Goal: Information Seeking & Learning: Learn about a topic

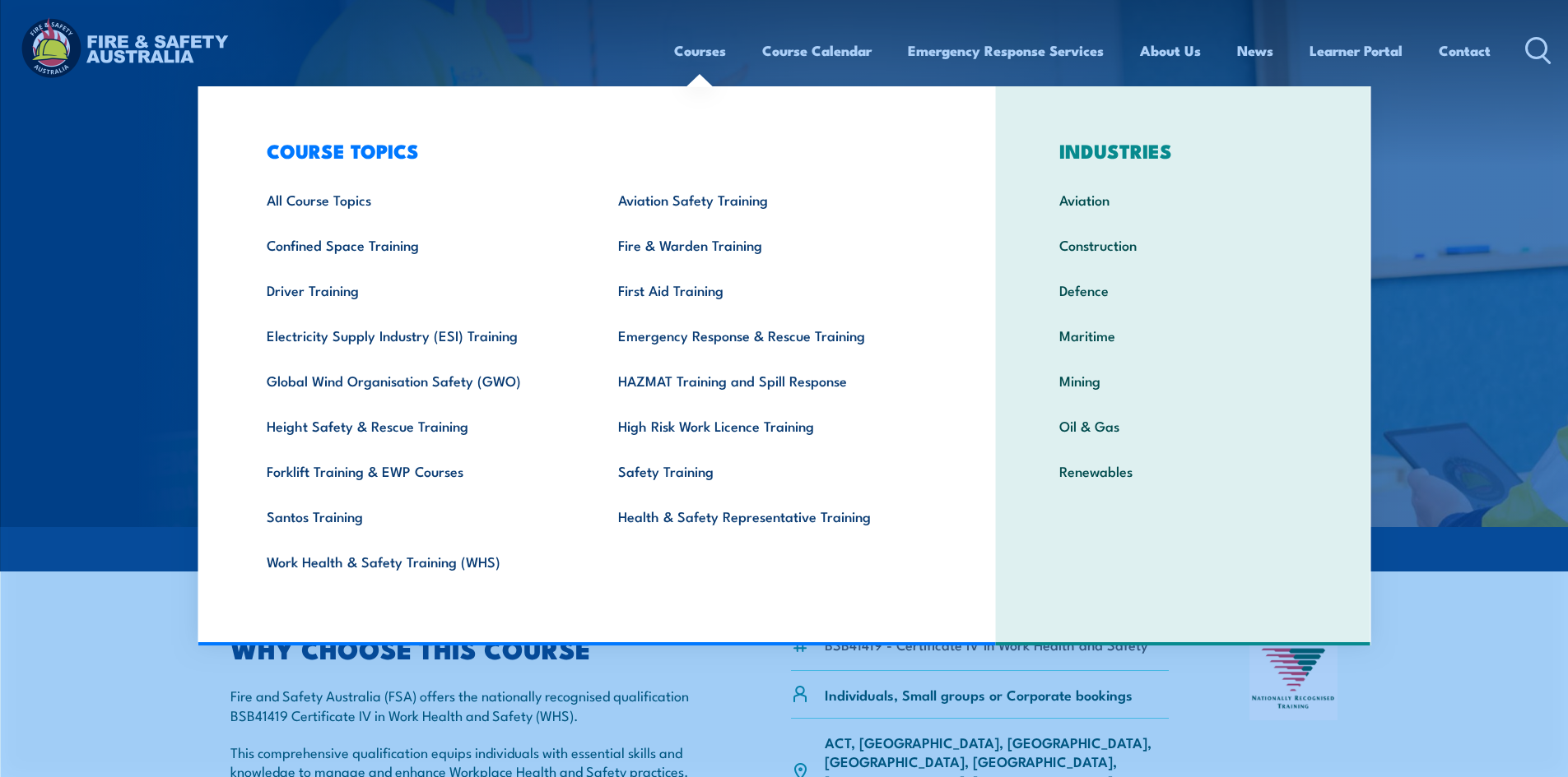
click at [689, 45] on link "Courses" at bounding box center [700, 50] width 52 height 43
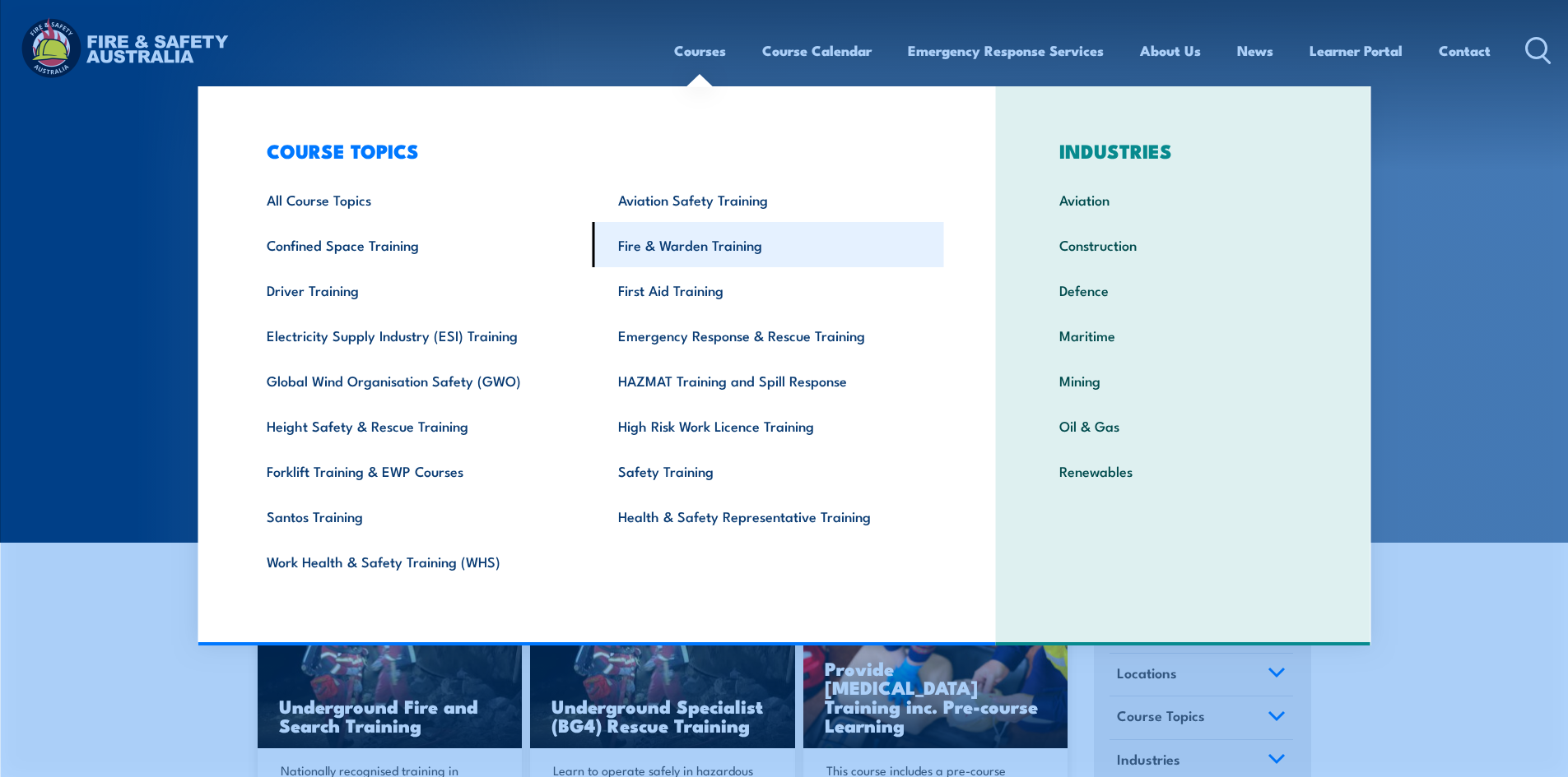
click at [715, 245] on link "Fire & Warden Training" at bounding box center [768, 245] width 351 height 45
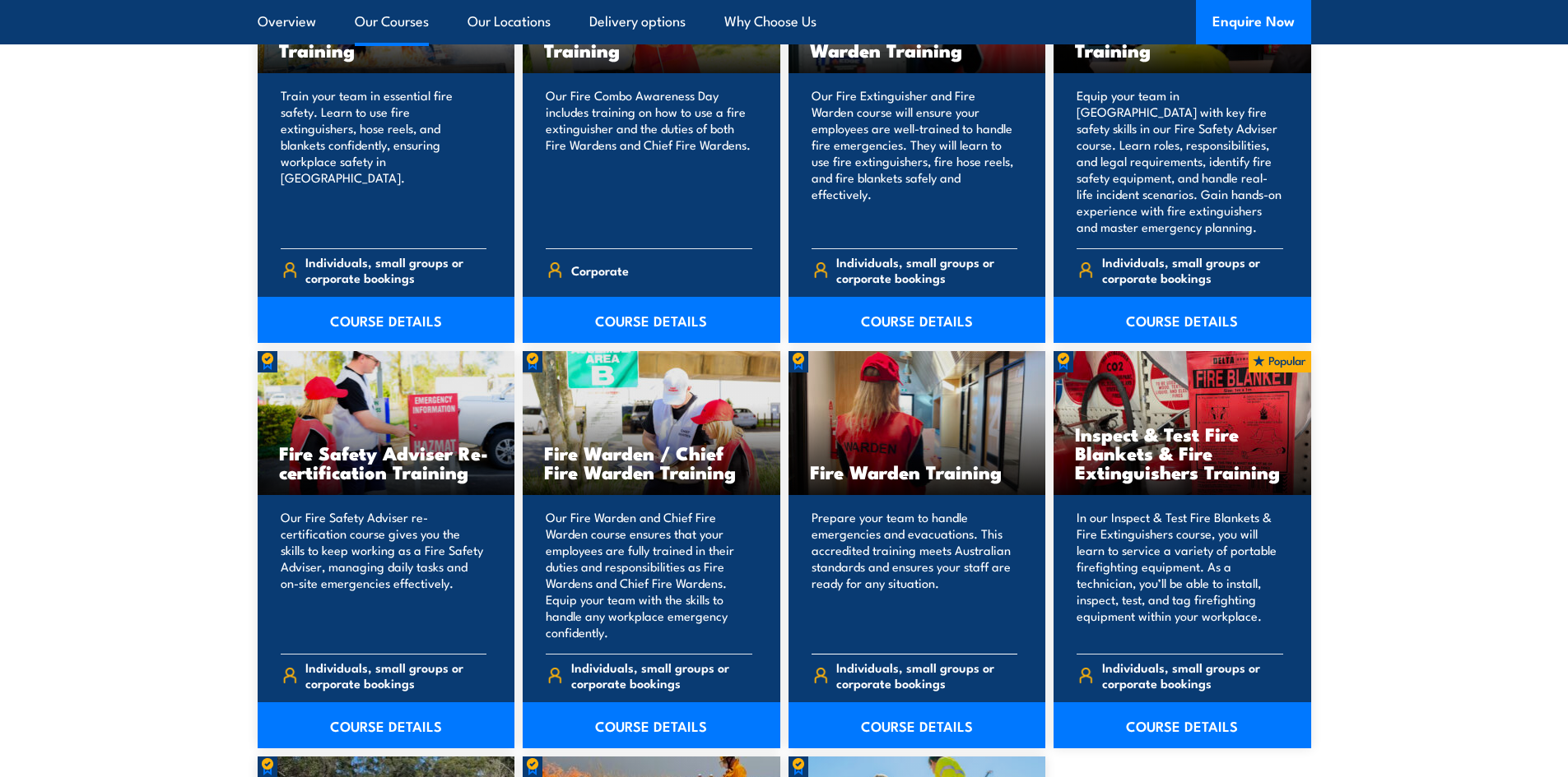
scroll to position [1892, 0]
click at [1131, 723] on link "COURSE DETAILS" at bounding box center [1182, 724] width 258 height 46
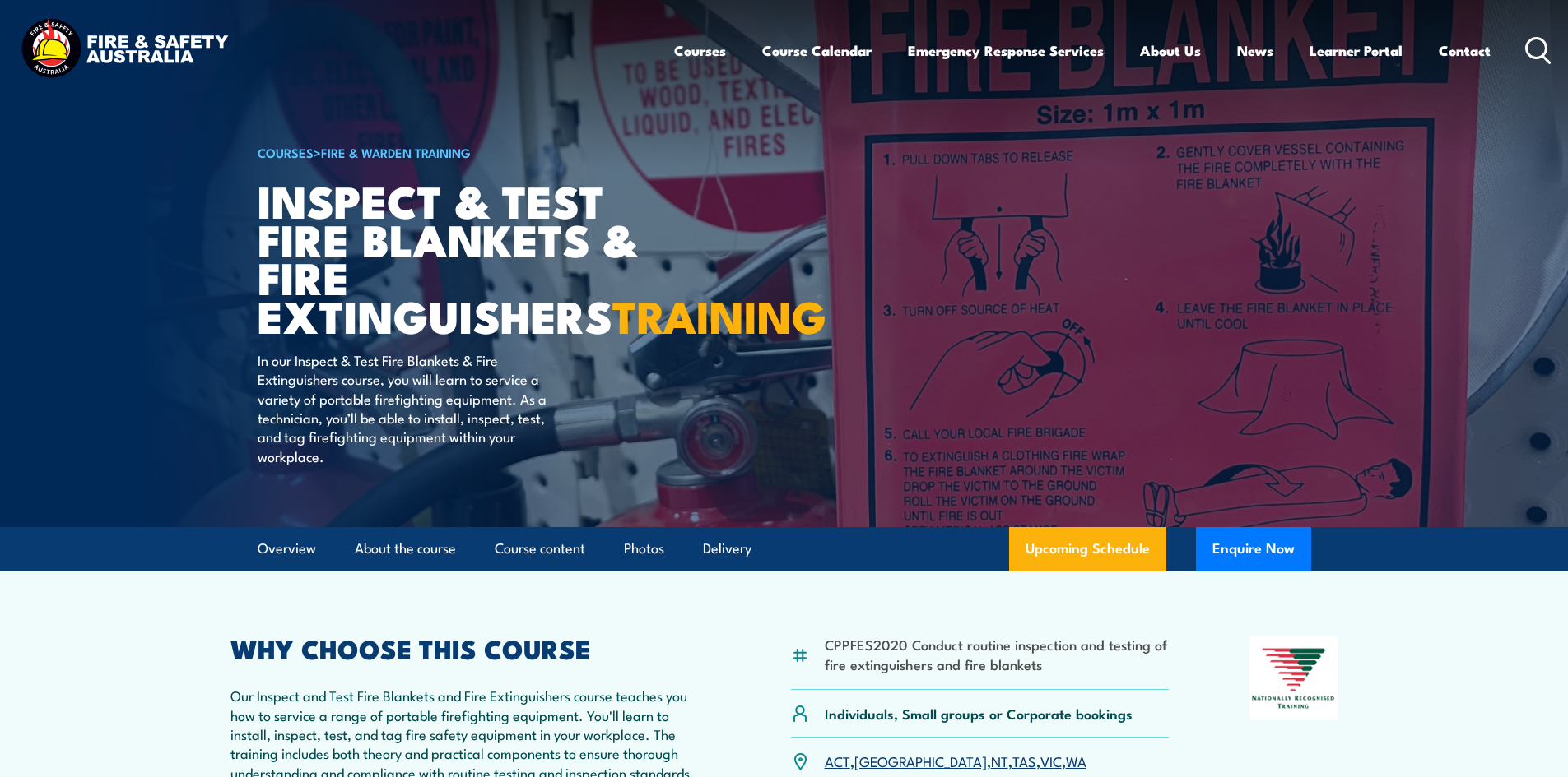
click at [1542, 48] on icon at bounding box center [1538, 50] width 26 height 27
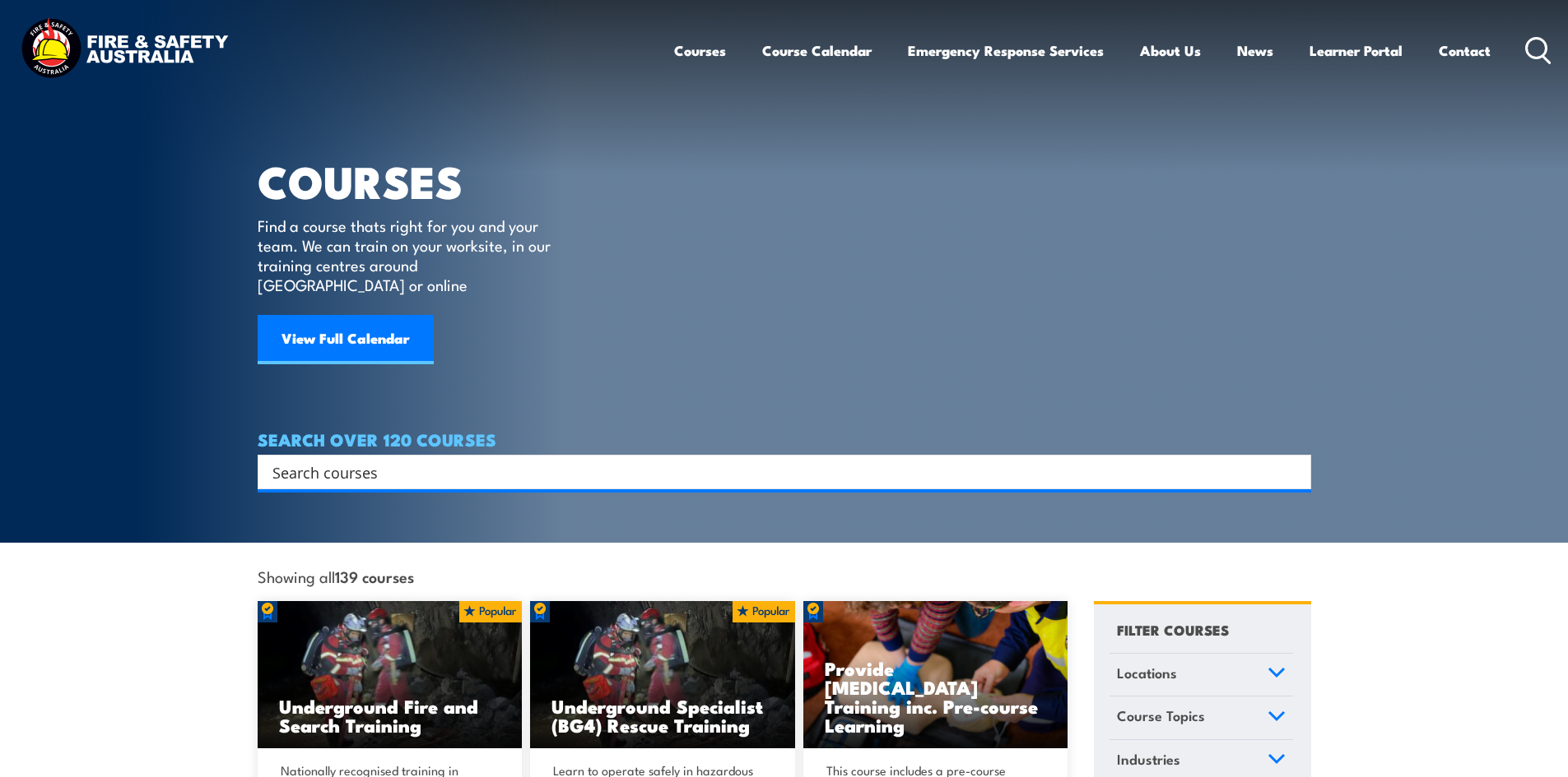
click at [731, 460] on input "Search input" at bounding box center [774, 473] width 1002 height 25
type input "shop"
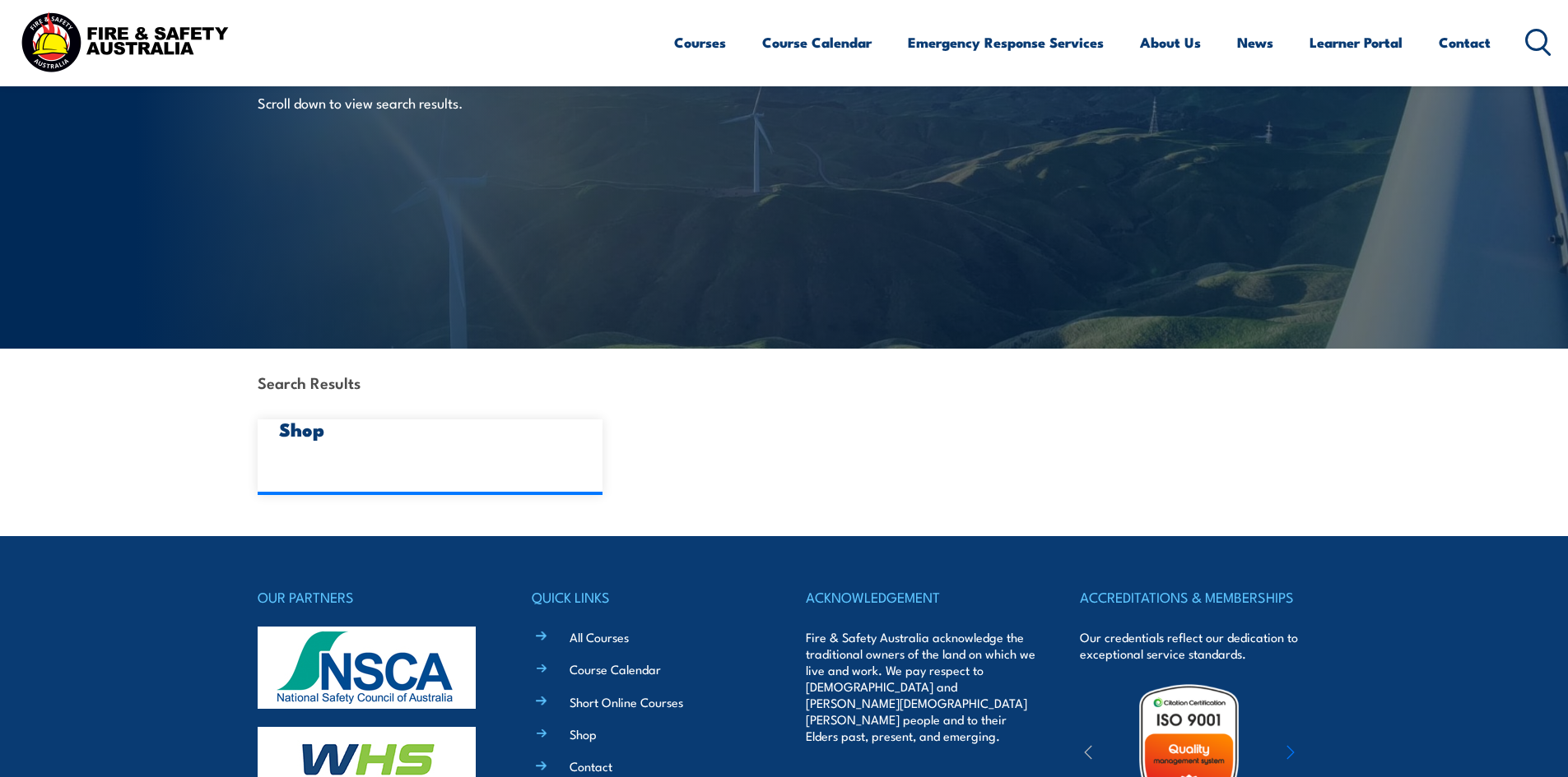
scroll to position [406, 0]
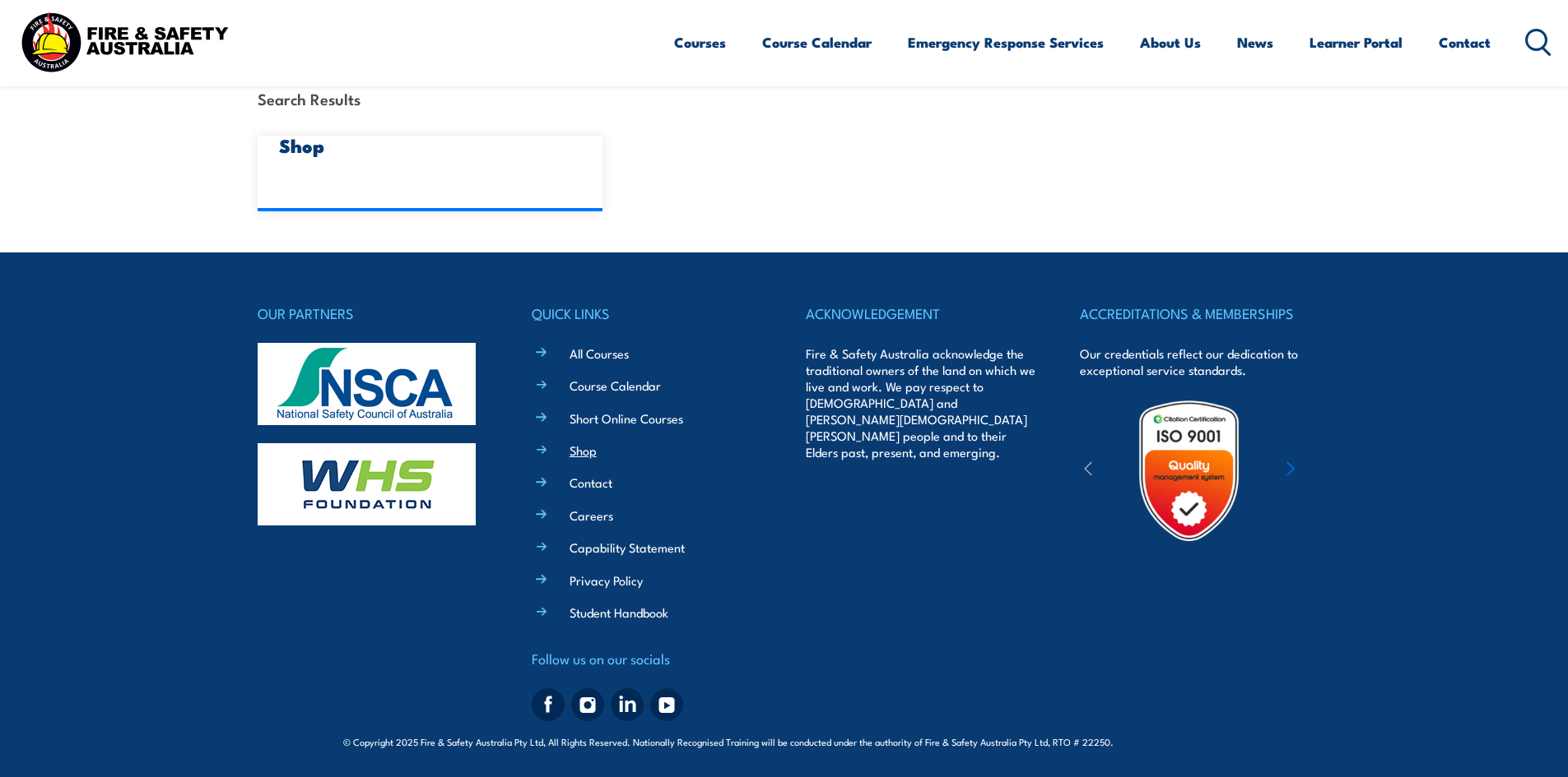
click at [587, 447] on link "Shop" at bounding box center [583, 450] width 27 height 18
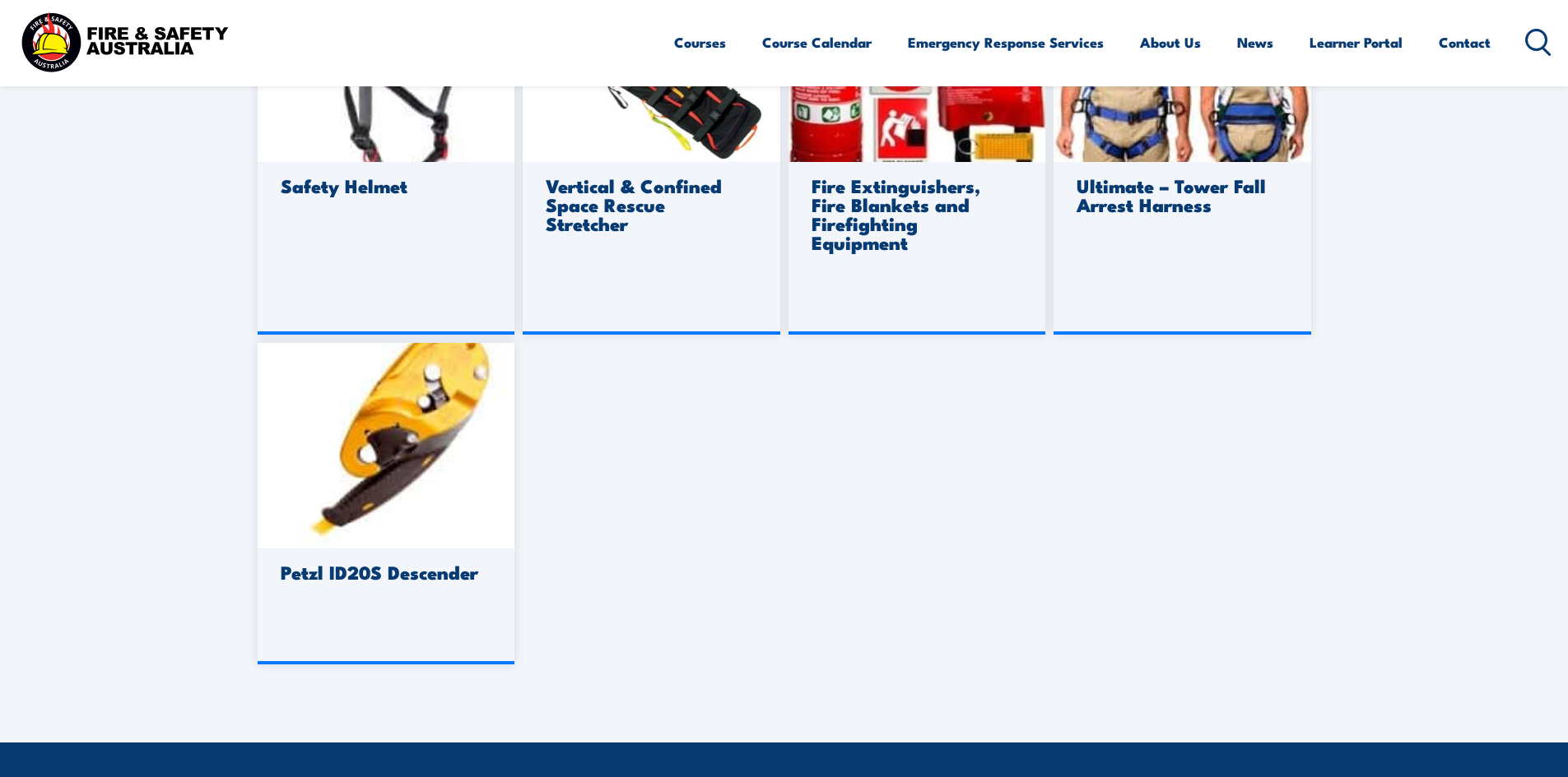
scroll to position [1316, 0]
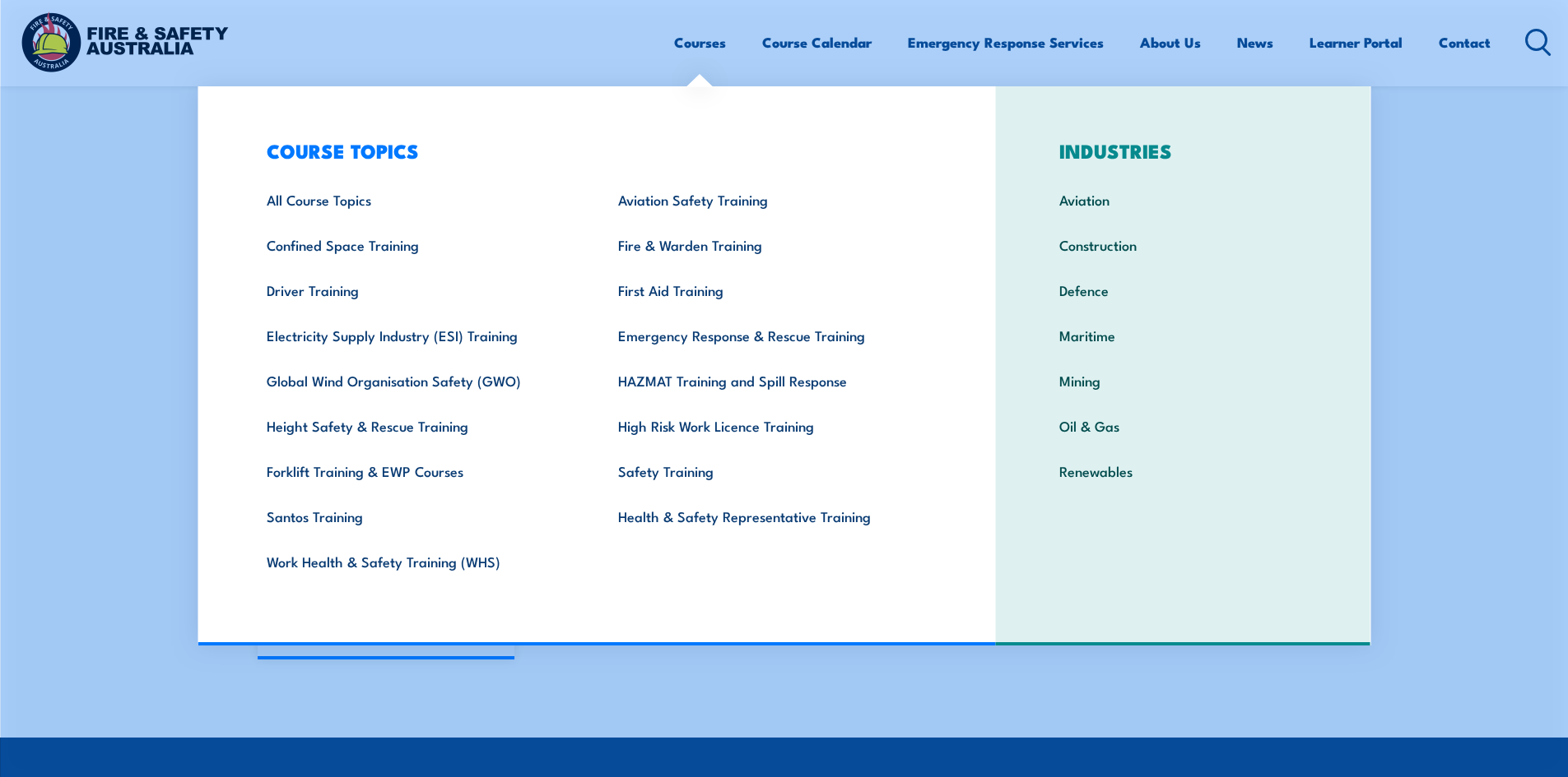
click at [695, 44] on link "Courses" at bounding box center [700, 43] width 52 height 43
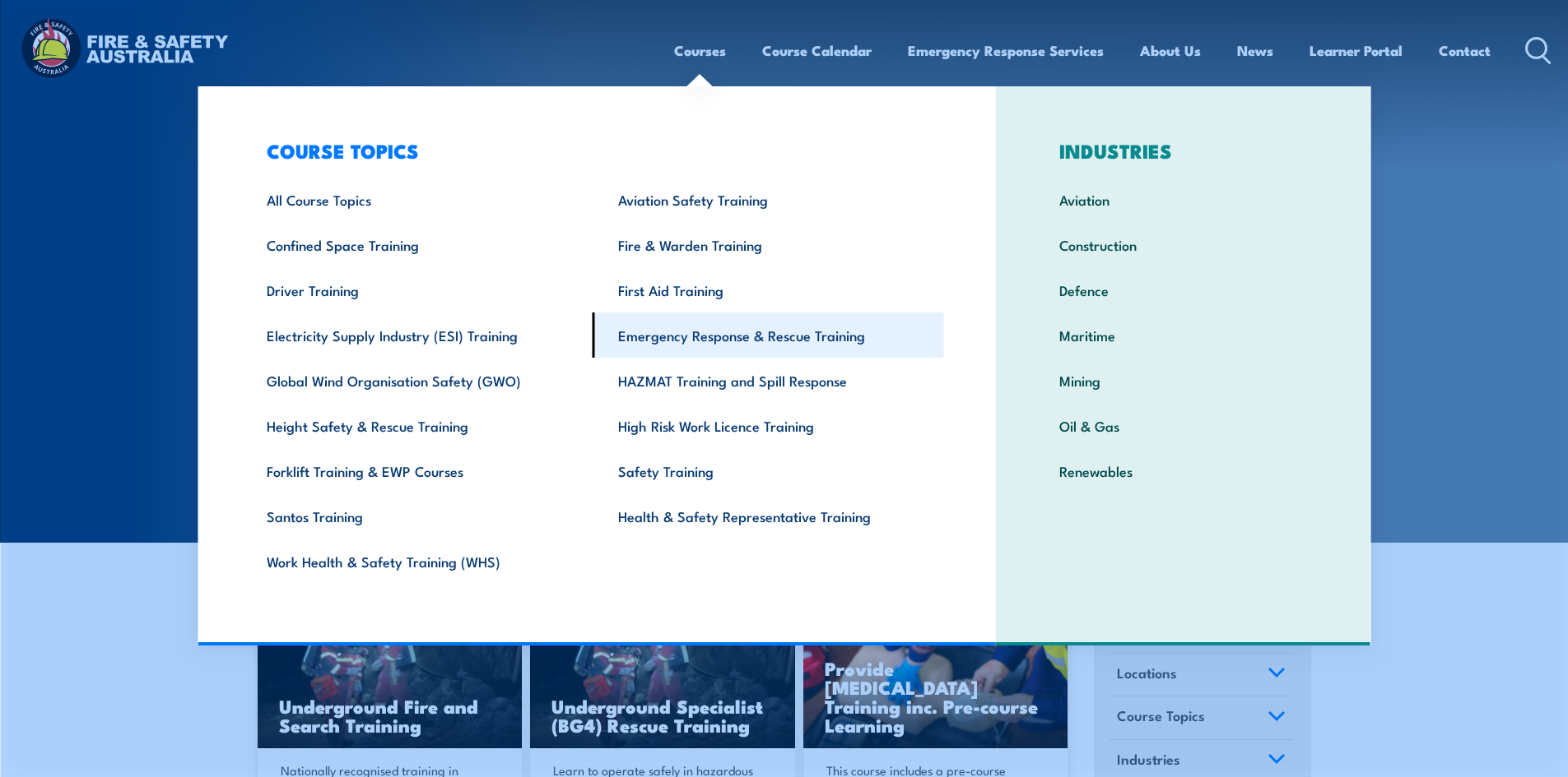
click at [801, 331] on link "Emergency Response & Rescue Training" at bounding box center [768, 335] width 351 height 45
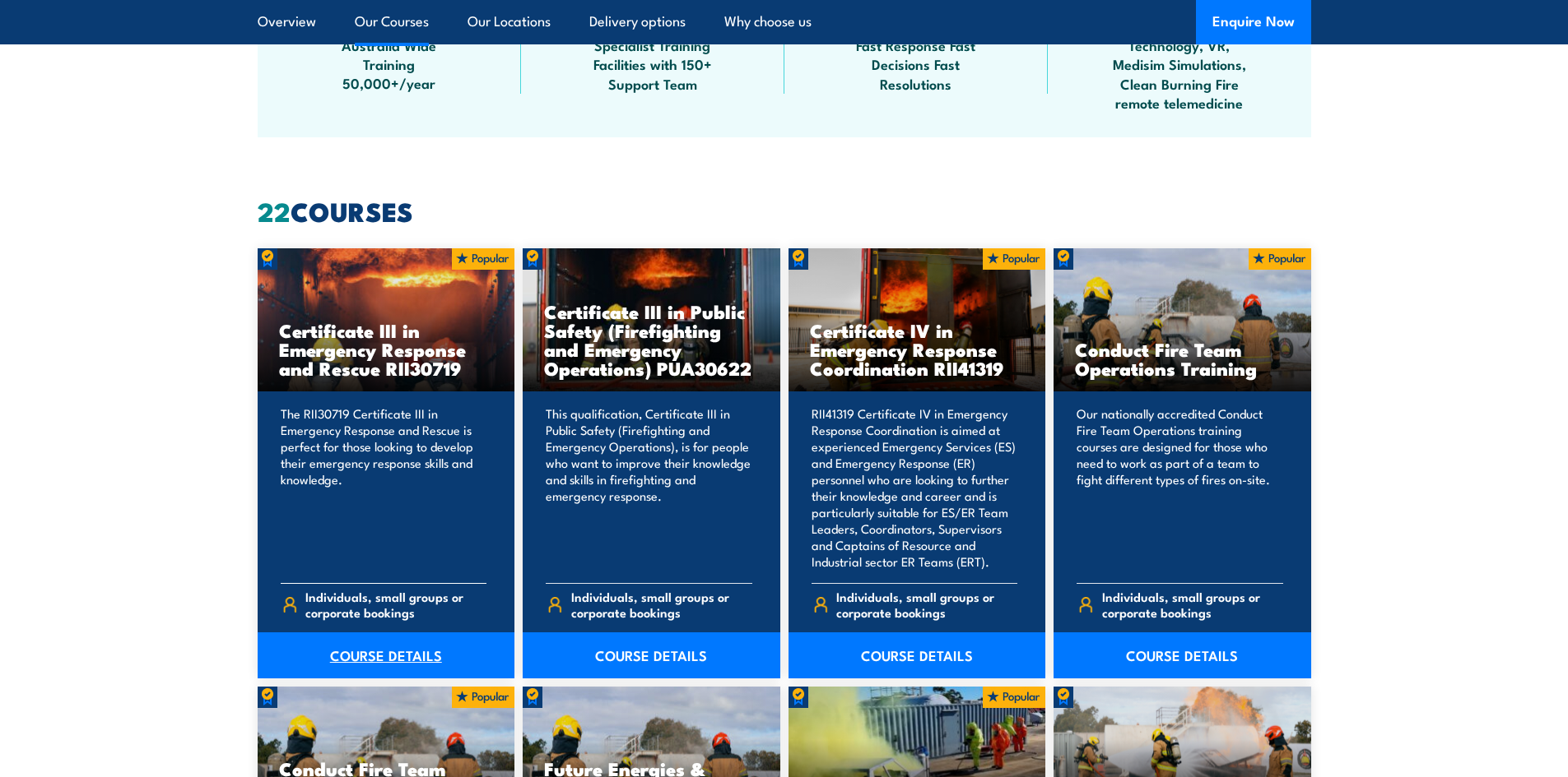
scroll to position [1152, 0]
click at [379, 651] on link "COURSE DETAILS" at bounding box center [387, 654] width 258 height 46
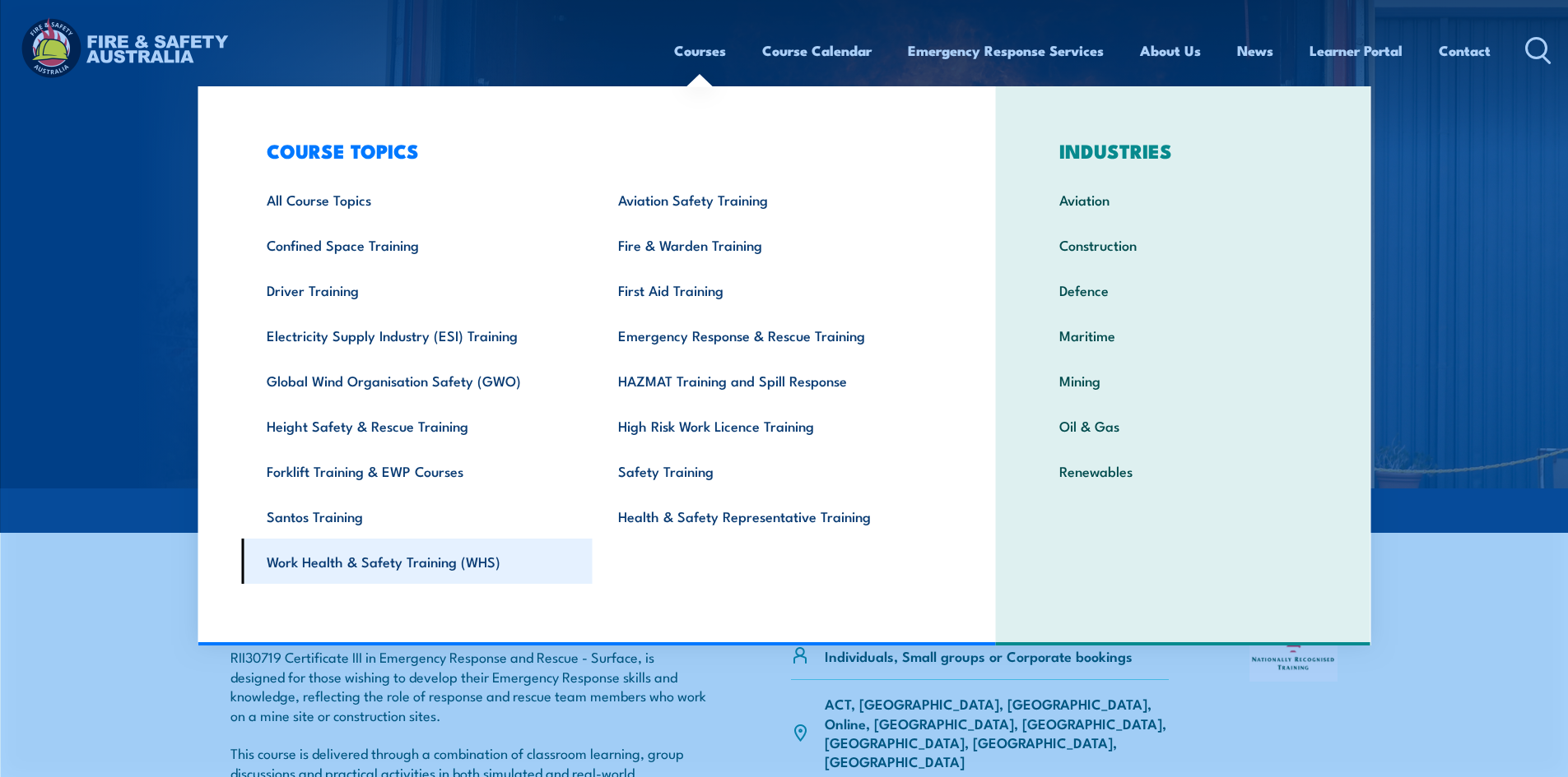
click at [383, 561] on link "Work Health & Safety Training (WHS)" at bounding box center [417, 561] width 351 height 45
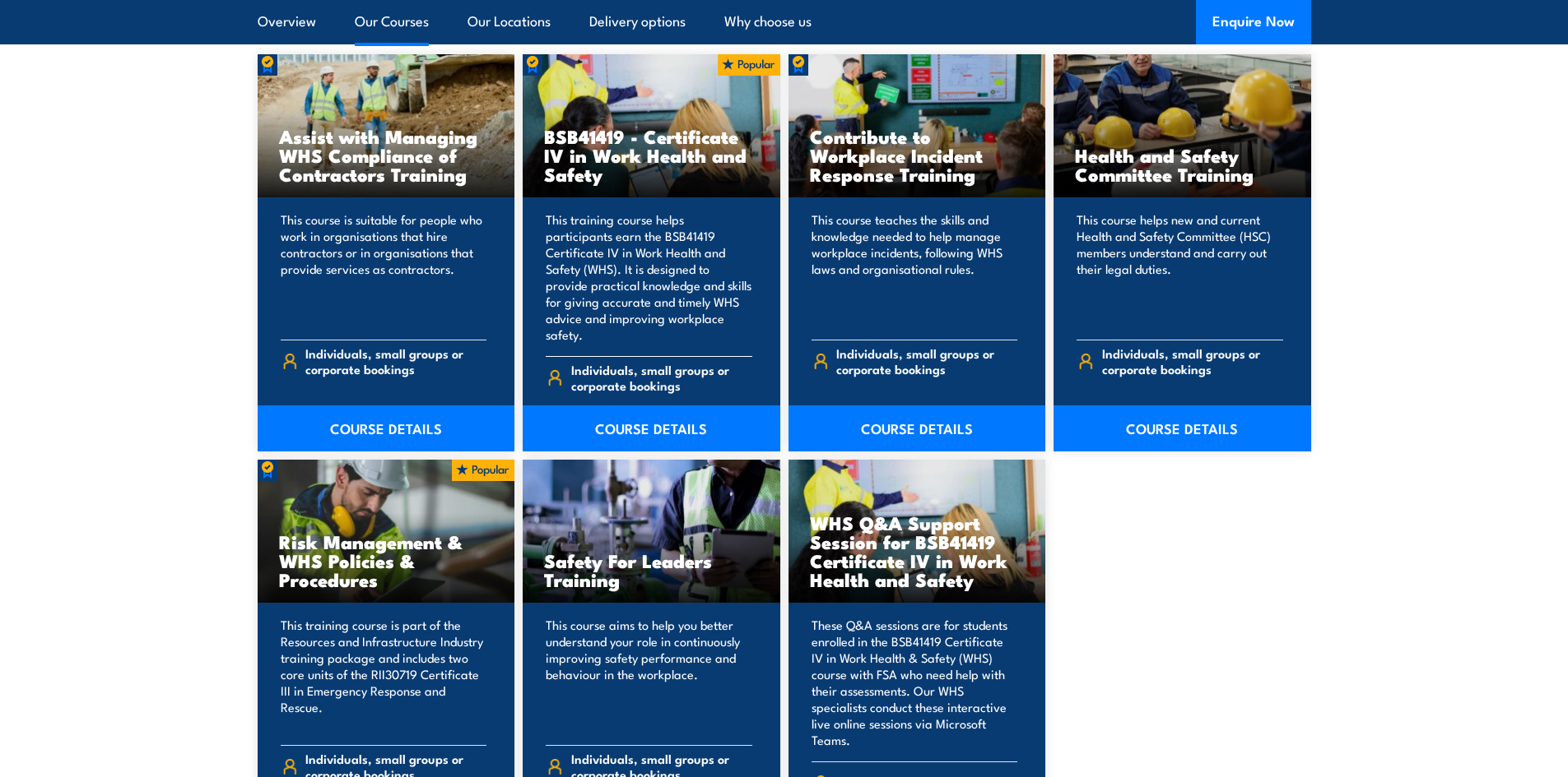
scroll to position [1398, 0]
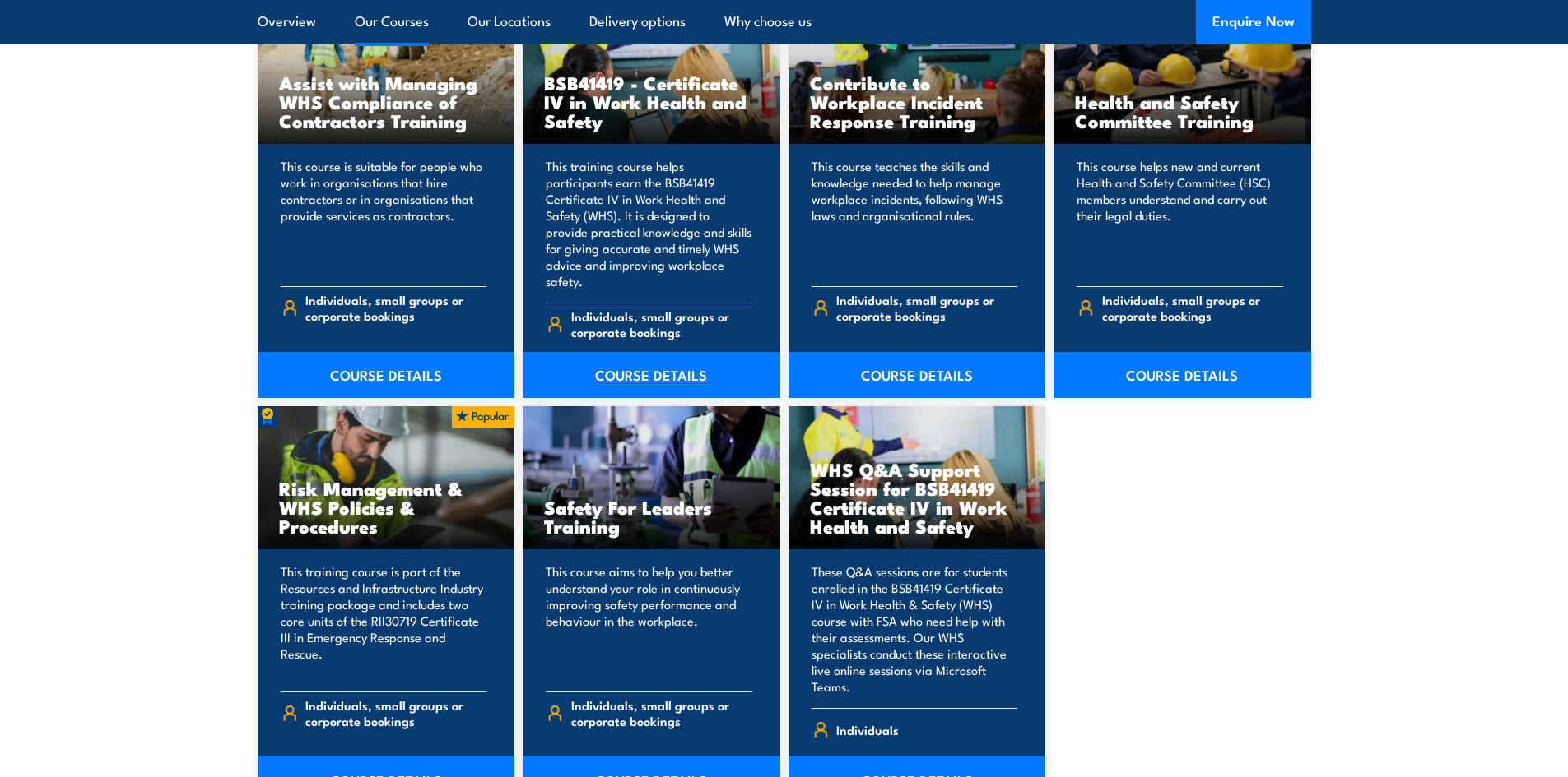
click at [619, 364] on link "COURSE DETAILS" at bounding box center [652, 375] width 258 height 46
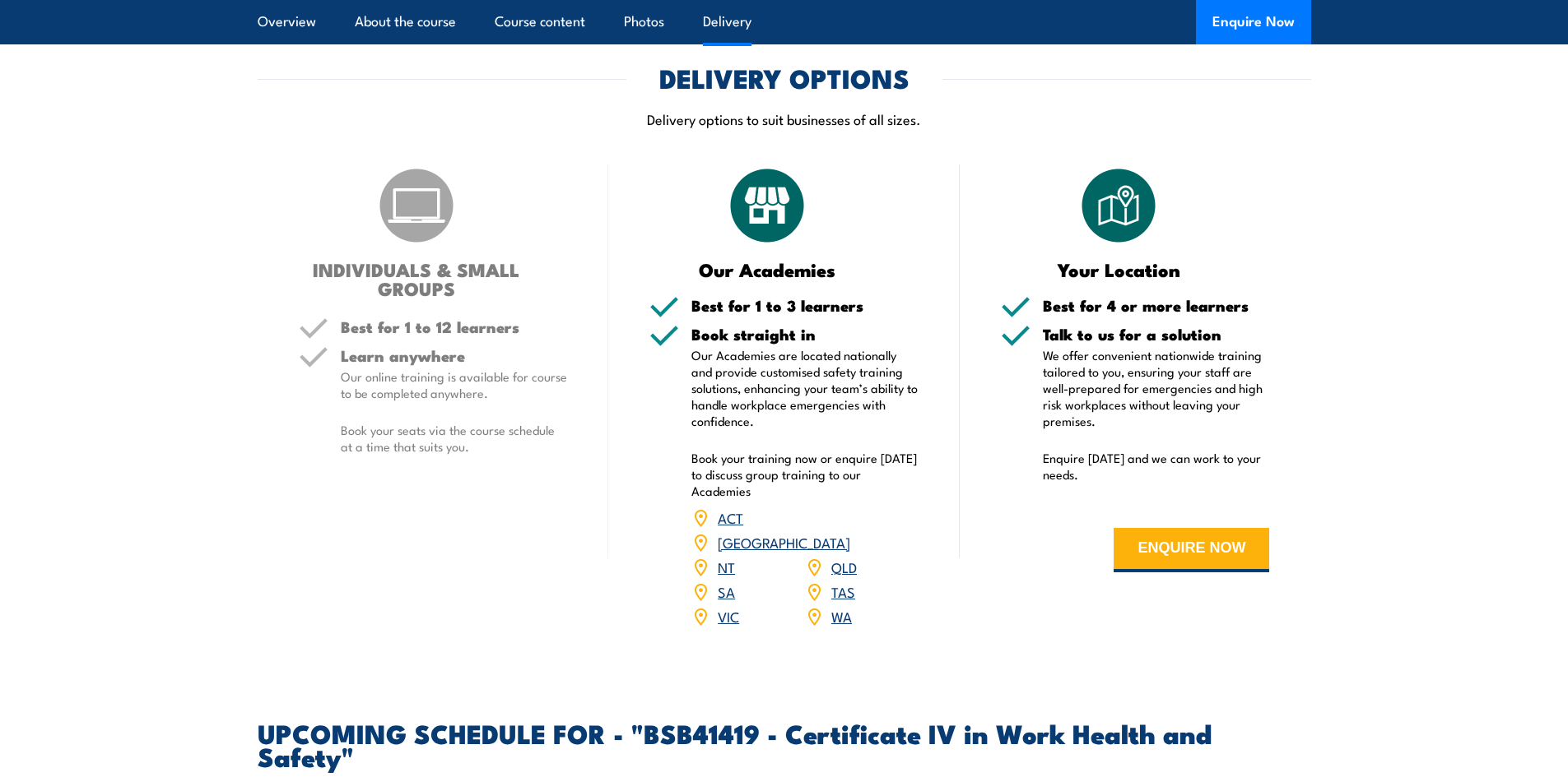
scroll to position [4607, 0]
